Goal: Task Accomplishment & Management: Complete application form

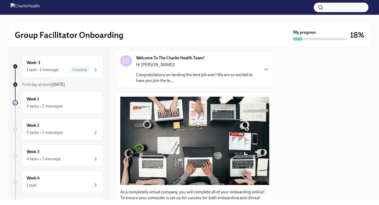
scroll to position [153, 0]
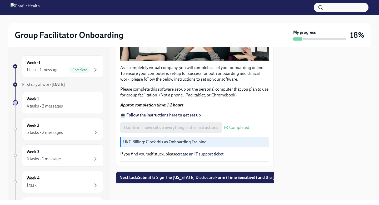
click at [156, 175] on span "Next task : Submit & Sign The [US_STATE] Disclosure Form (Time Sensitive!) and …" at bounding box center [224, 177] width 210 height 5
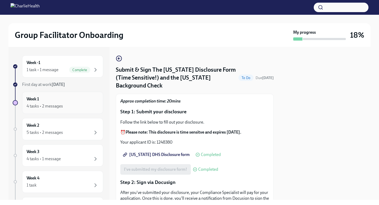
click at [57, 95] on div "Week 1 4 tasks • 2 messages" at bounding box center [62, 103] width 81 height 22
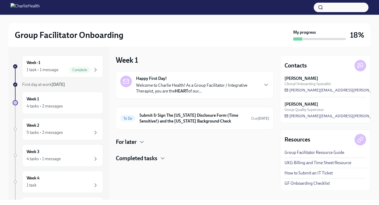
click at [138, 143] on div "For later" at bounding box center [195, 142] width 158 height 8
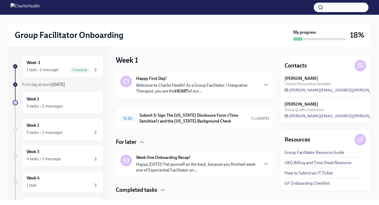
scroll to position [11, 0]
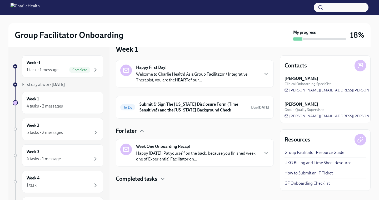
click at [154, 179] on h4 "Completed tasks" at bounding box center [137, 179] width 42 height 8
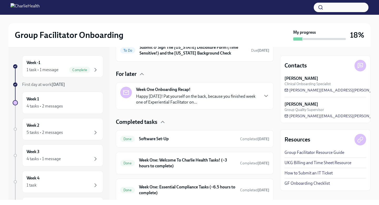
scroll to position [86, 0]
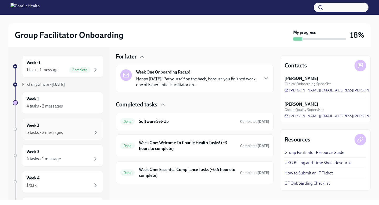
click at [41, 123] on div "Week 2 5 tasks • 2 messages" at bounding box center [63, 128] width 72 height 13
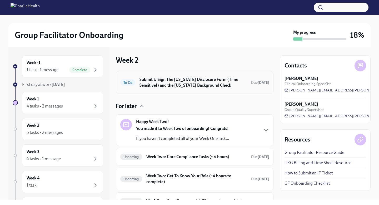
click at [176, 86] on h6 "Submit & Sign The [US_STATE] Disclosure Form (Time Sensitive!) and the [US_STAT…" at bounding box center [192, 83] width 107 height 12
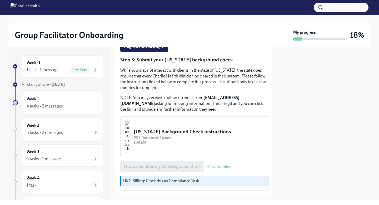
scroll to position [179, 0]
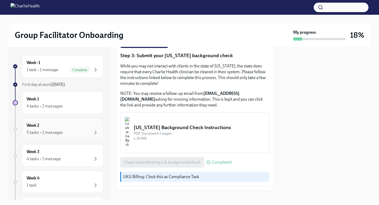
click at [46, 127] on div "Week 2 5 tasks • 2 messages" at bounding box center [63, 128] width 72 height 13
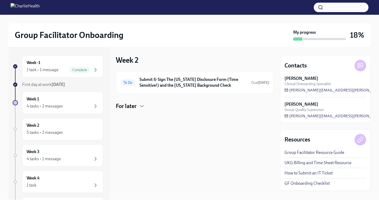
click at [133, 108] on h4 "For later" at bounding box center [126, 106] width 21 height 8
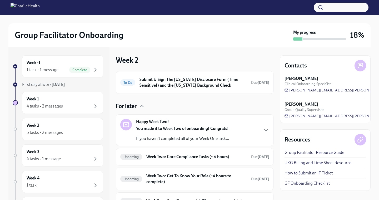
click at [165, 129] on strong "You made it to Week Two of onboarding! Congrats!" at bounding box center [182, 128] width 93 height 5
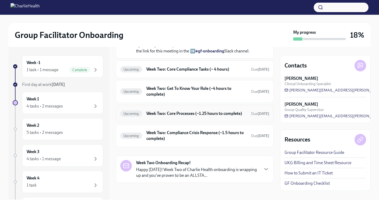
scroll to position [265, 0]
click at [167, 72] on h6 "Week Two: Core Compliance Tasks (~ 4 hours)" at bounding box center [196, 69] width 100 height 6
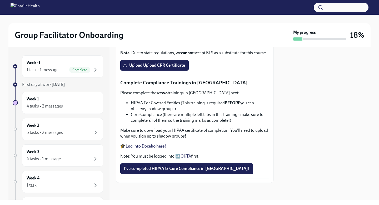
scroll to position [129, 0]
